Goal: Navigation & Orientation: Find specific page/section

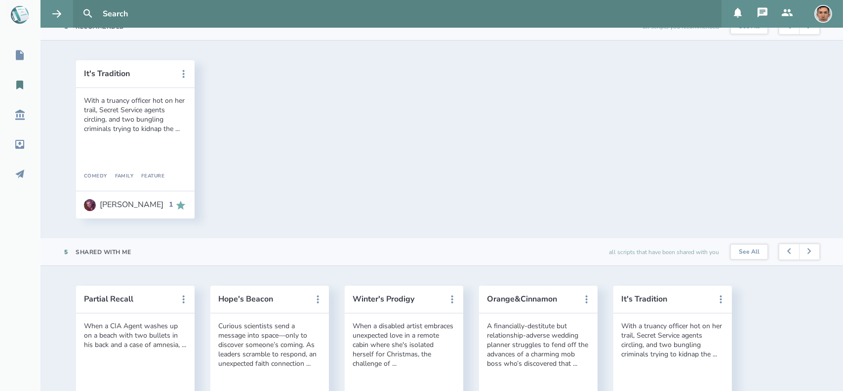
scroll to position [298, 0]
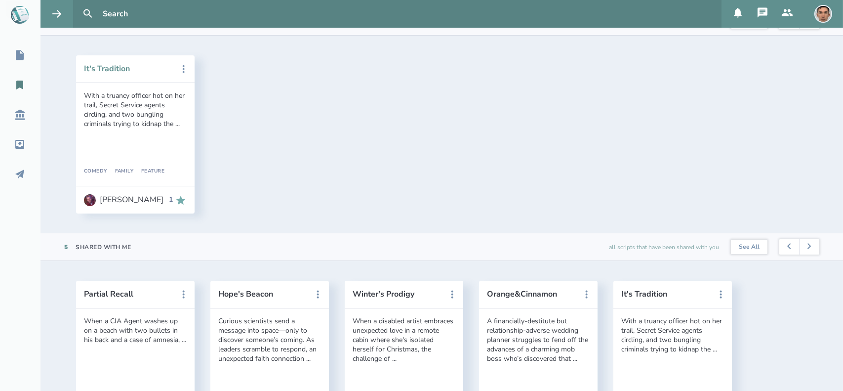
click at [110, 68] on button "It's Tradition" at bounding box center [128, 68] width 89 height 9
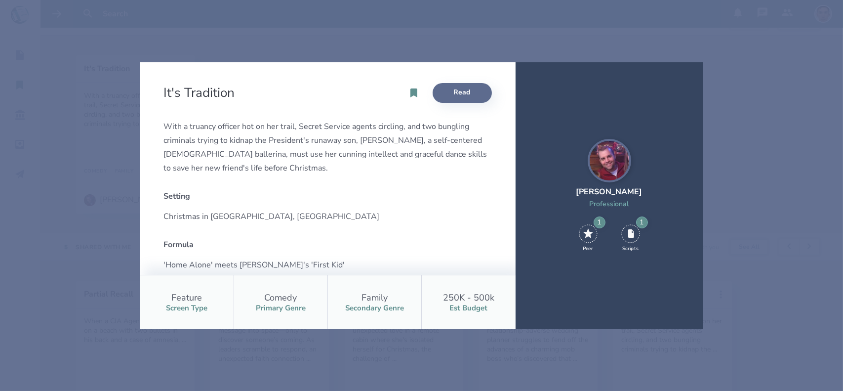
click at [458, 92] on link "Read" at bounding box center [461, 93] width 59 height 20
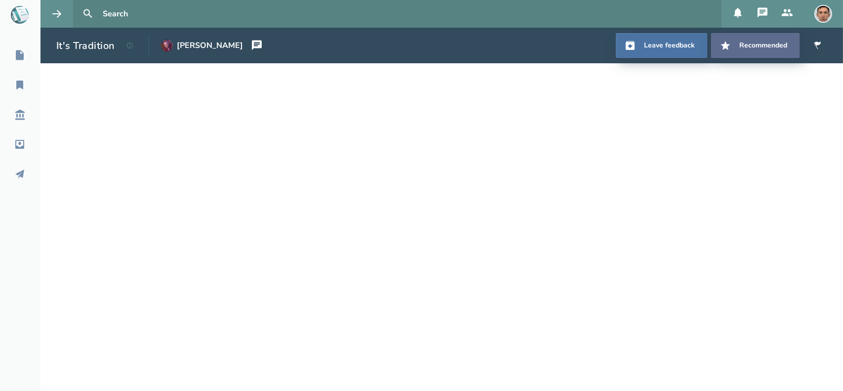
click at [736, 49] on button "Recommend ed" at bounding box center [755, 45] width 88 height 25
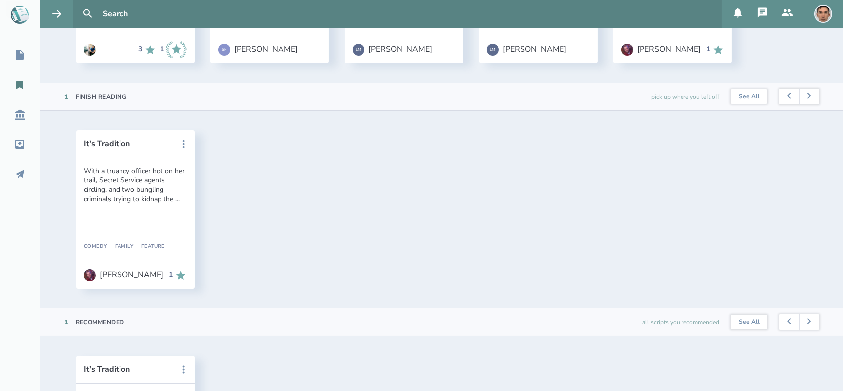
scroll to position [223, 0]
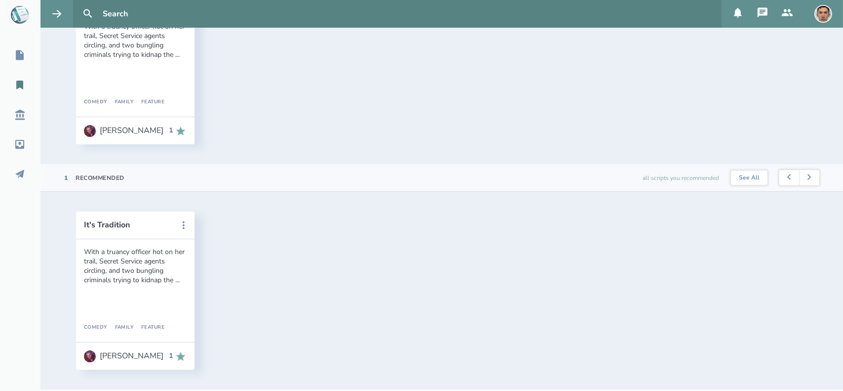
scroll to position [369, 0]
click at [184, 356] on icon at bounding box center [181, 354] width 12 height 12
click at [701, 175] on div "all scripts you recommended" at bounding box center [680, 175] width 77 height 27
click at [740, 171] on button "See All" at bounding box center [749, 175] width 37 height 15
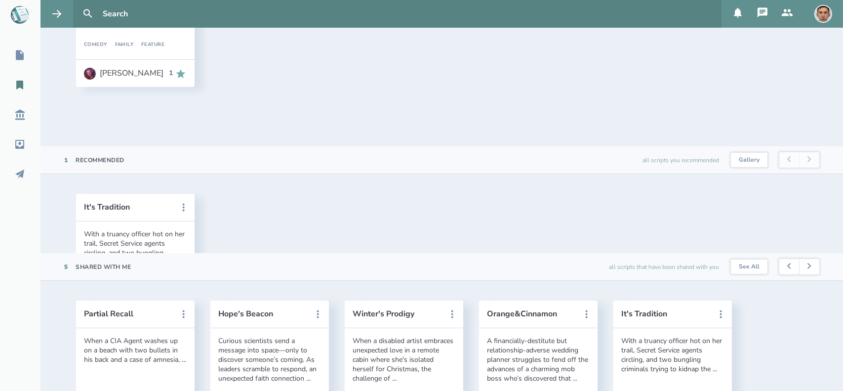
scroll to position [465, 0]
click at [732, 157] on button "Gallery" at bounding box center [749, 159] width 37 height 15
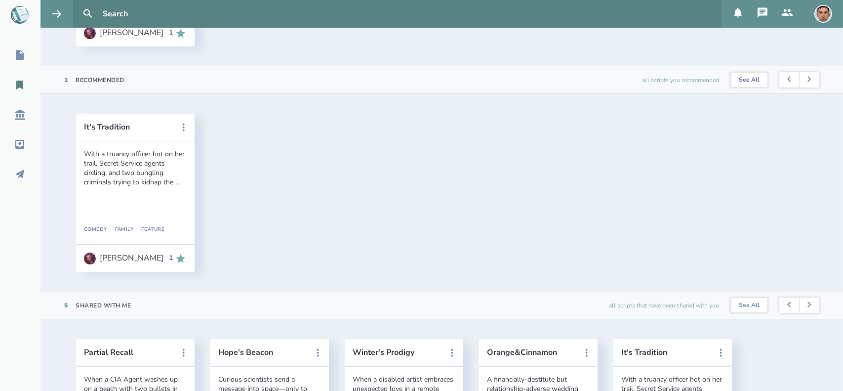
scroll to position [426, 0]
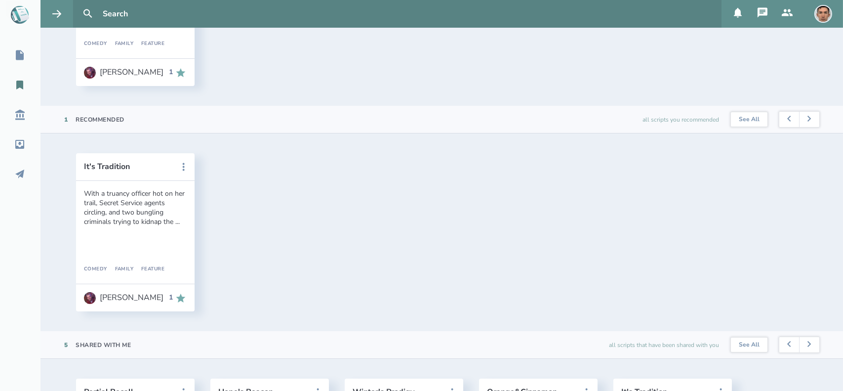
click at [184, 296] on icon at bounding box center [180, 297] width 9 height 9
click at [109, 294] on div "[PERSON_NAME]" at bounding box center [132, 297] width 64 height 9
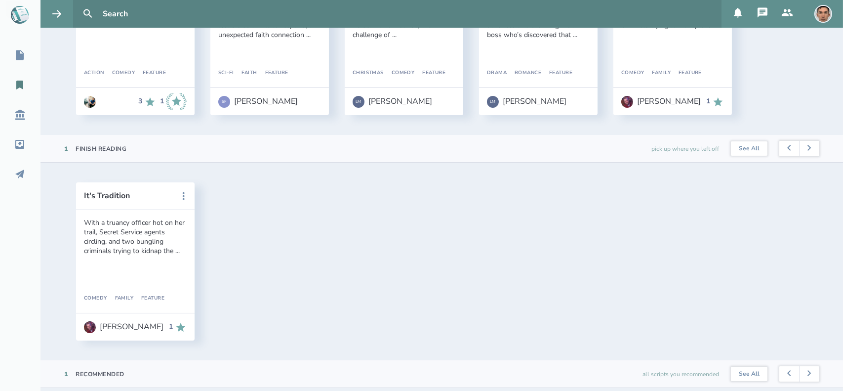
scroll to position [172, 0]
click at [112, 196] on button "It's Tradition" at bounding box center [128, 195] width 89 height 9
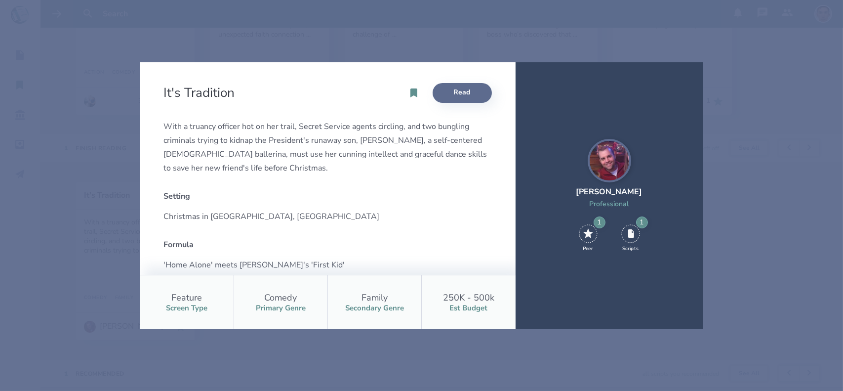
click at [463, 89] on link "Read" at bounding box center [461, 93] width 59 height 20
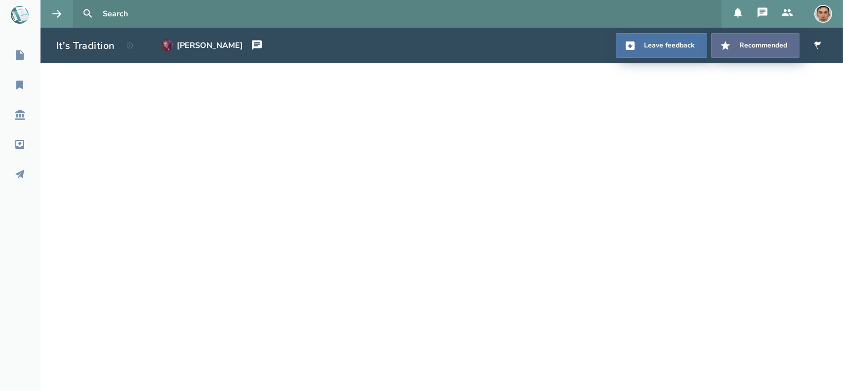
drag, startPoint x: 732, startPoint y: 46, endPoint x: 717, endPoint y: 43, distance: 15.1
click at [717, 43] on button "Recommend ed" at bounding box center [755, 45] width 88 height 25
click at [468, 36] on header "It's Tradition [PERSON_NAME] Leave feedback Recommend" at bounding box center [441, 46] width 802 height 36
click at [24, 91] on link "My Reading List" at bounding box center [20, 85] width 40 height 22
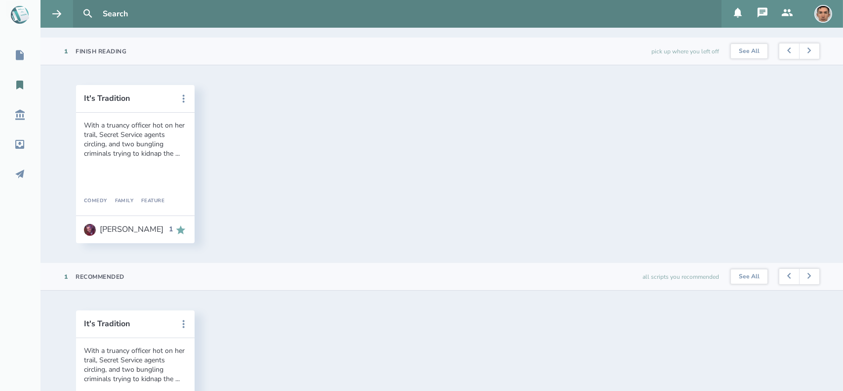
scroll to position [270, 0]
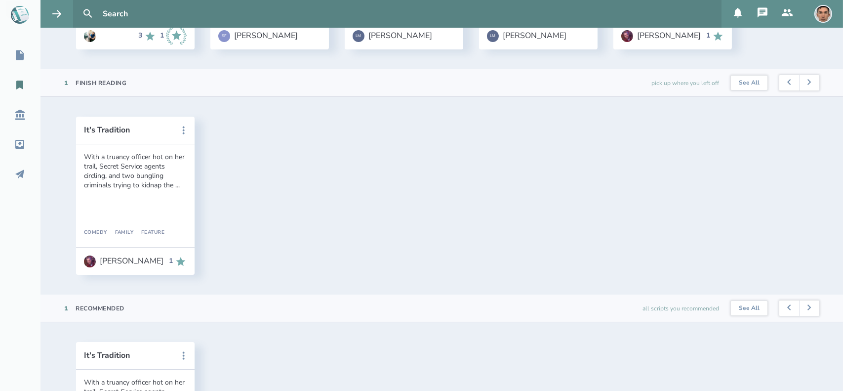
scroll to position [238, 0]
click at [21, 118] on icon at bounding box center [20, 115] width 12 height 12
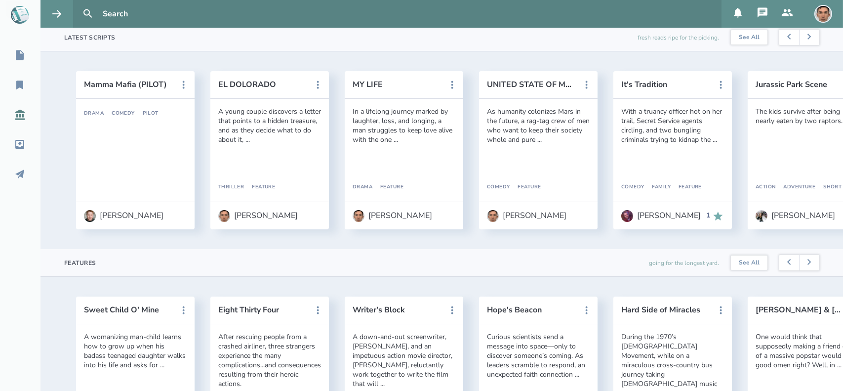
scroll to position [283, 0]
click at [112, 88] on button "Mamma Mafia (PILOT)" at bounding box center [128, 83] width 89 height 9
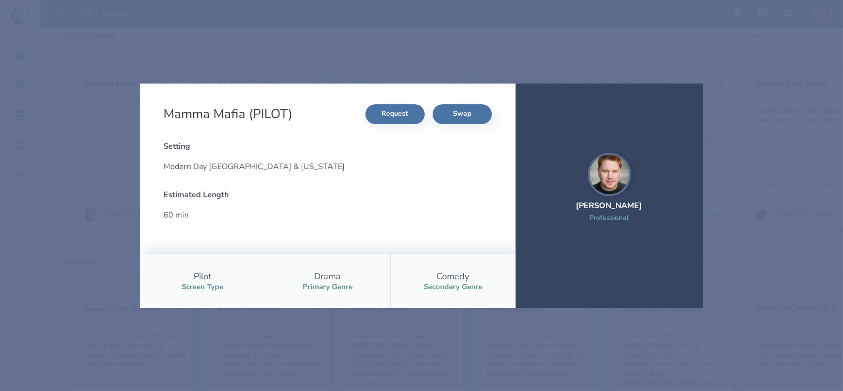
click at [131, 193] on div "Mamma Mafia (PILOT) Request Swap Setting Modern Day Los Angeles & New York Esti…" at bounding box center [421, 195] width 843 height 391
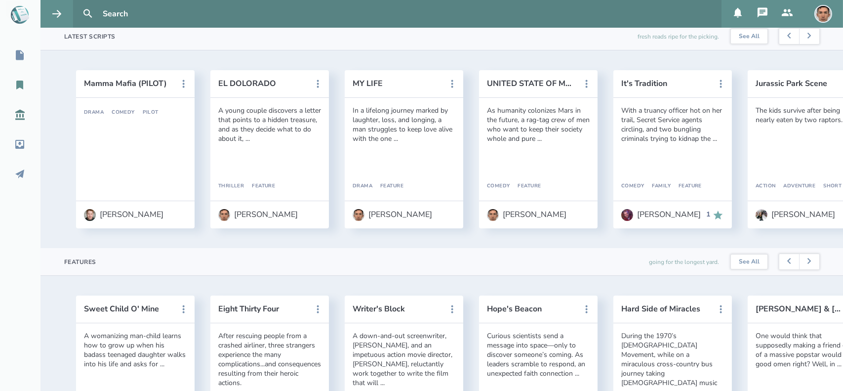
click at [18, 83] on icon at bounding box center [19, 84] width 7 height 9
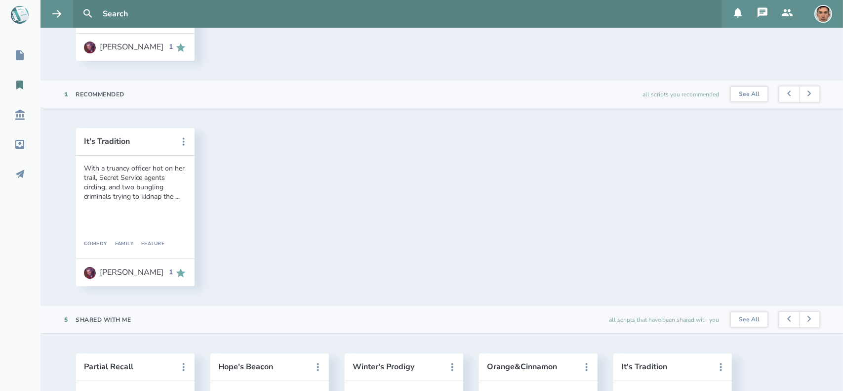
scroll to position [348, 0]
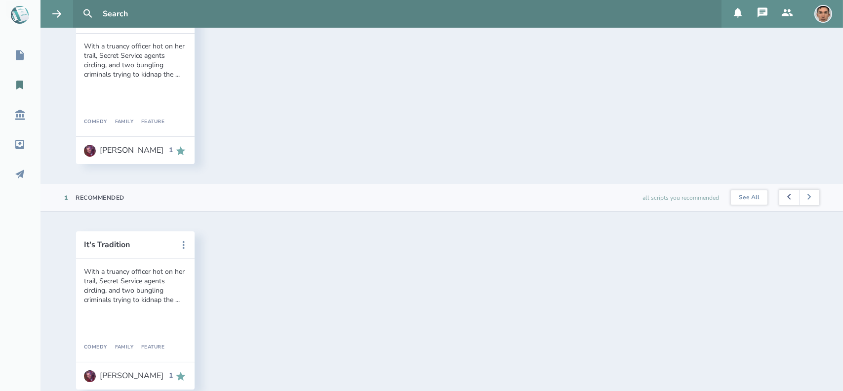
click at [788, 198] on button at bounding box center [789, 198] width 20 height 16
click at [806, 191] on button at bounding box center [809, 198] width 20 height 16
click at [735, 193] on button "See All" at bounding box center [749, 197] width 37 height 15
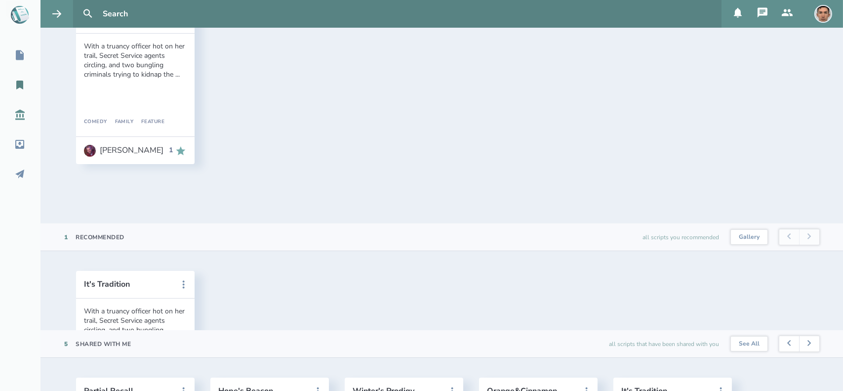
click at [19, 114] on icon at bounding box center [20, 115] width 12 height 12
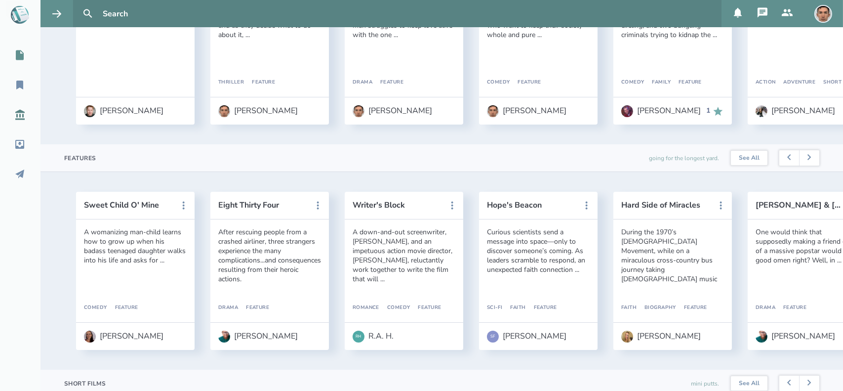
click at [16, 55] on icon at bounding box center [20, 55] width 8 height 10
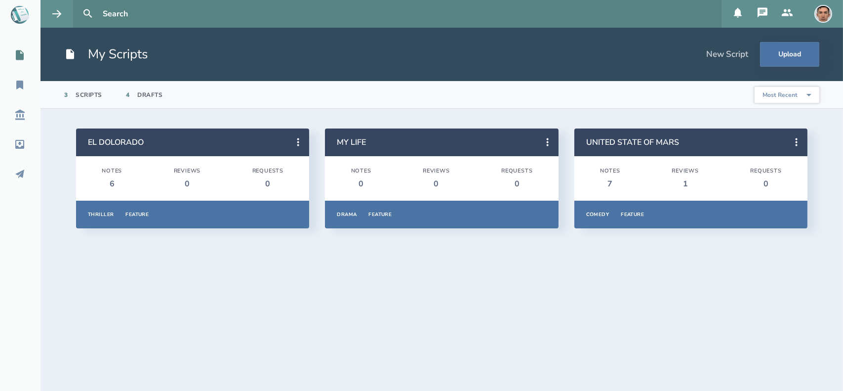
click at [759, 12] on icon at bounding box center [762, 13] width 12 height 12
